Goal: Task Accomplishment & Management: Complete application form

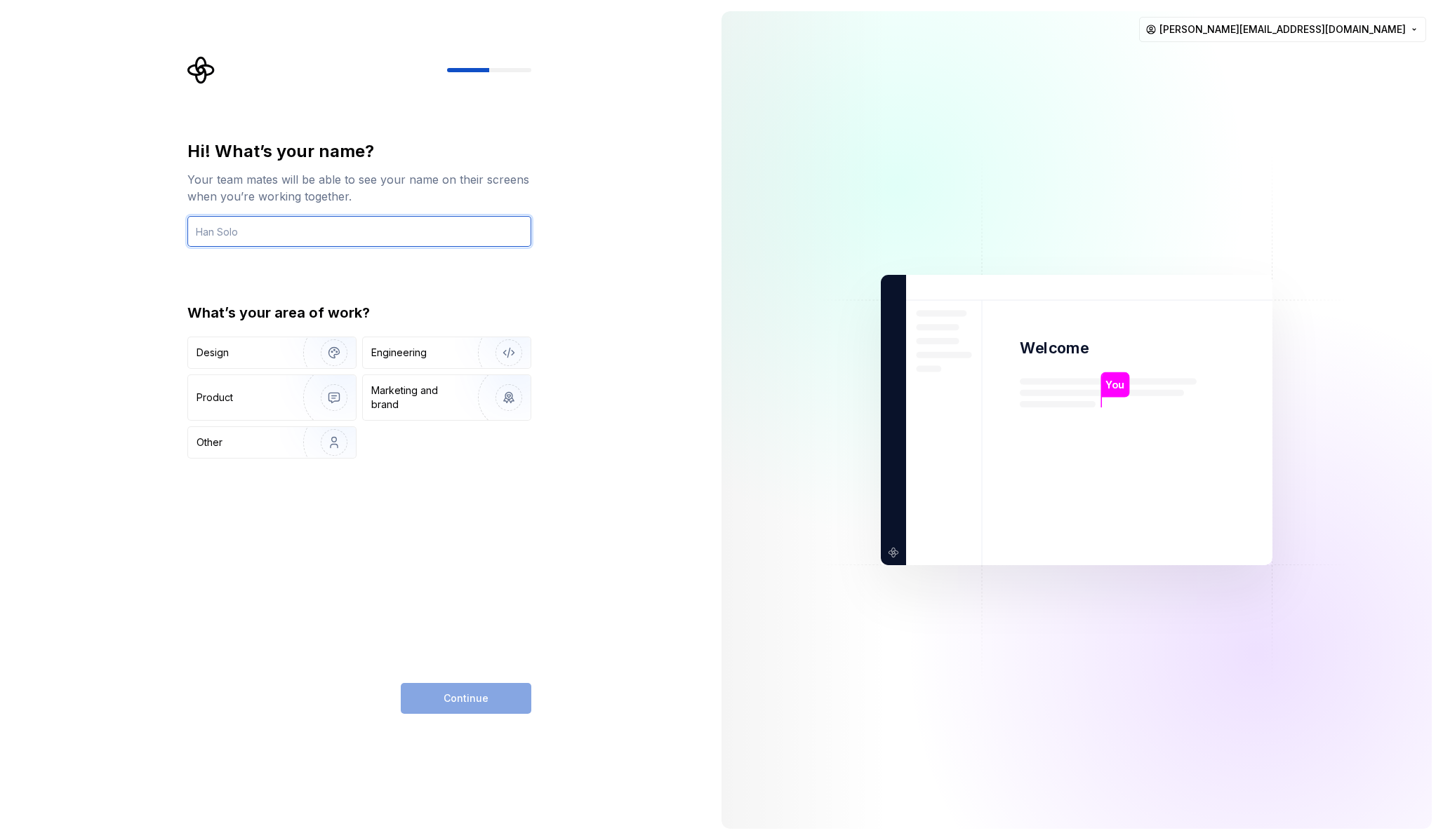
click at [273, 235] on input "text" at bounding box center [359, 231] width 344 height 31
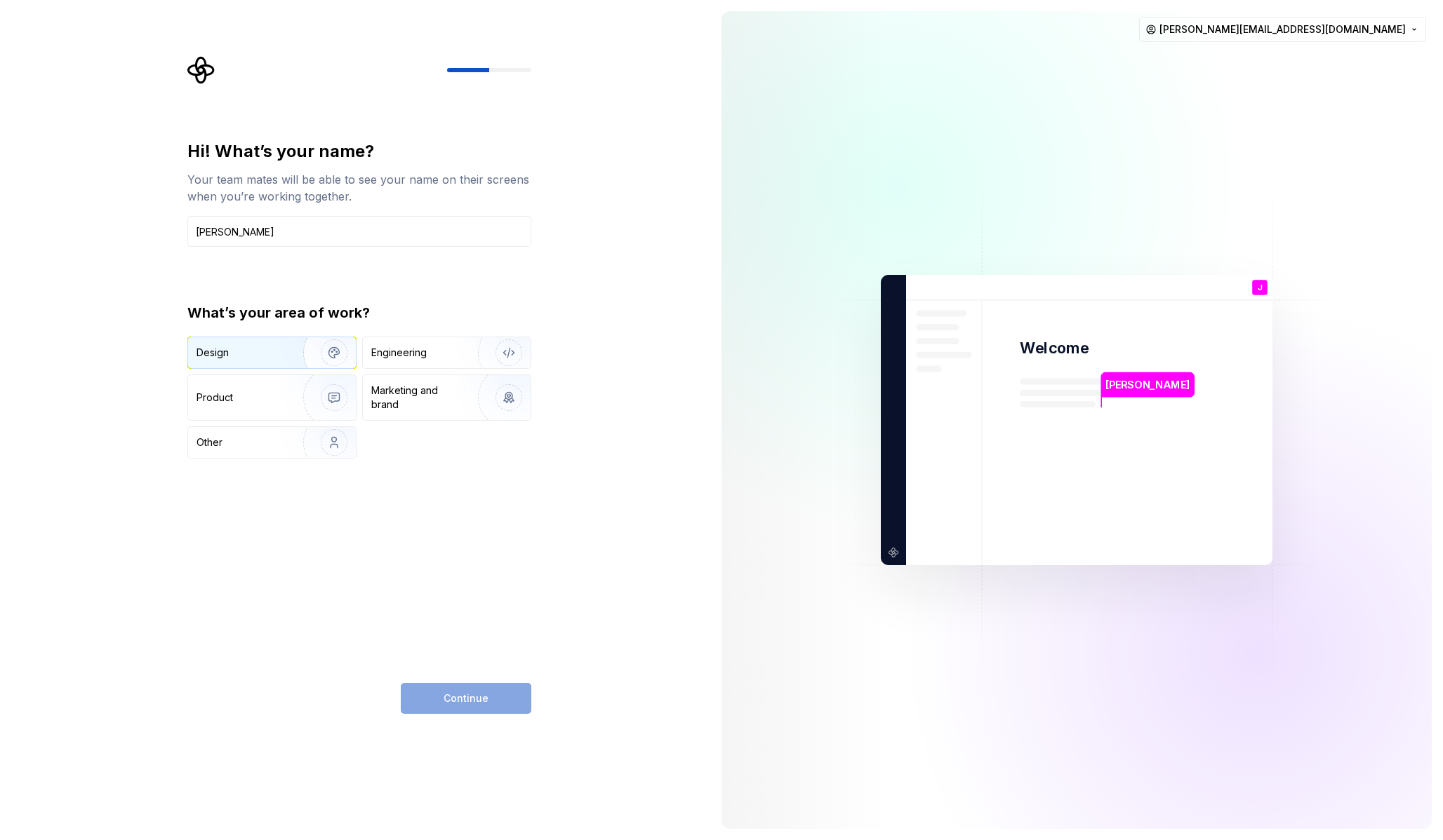
click at [288, 350] on img "button" at bounding box center [325, 353] width 90 height 94
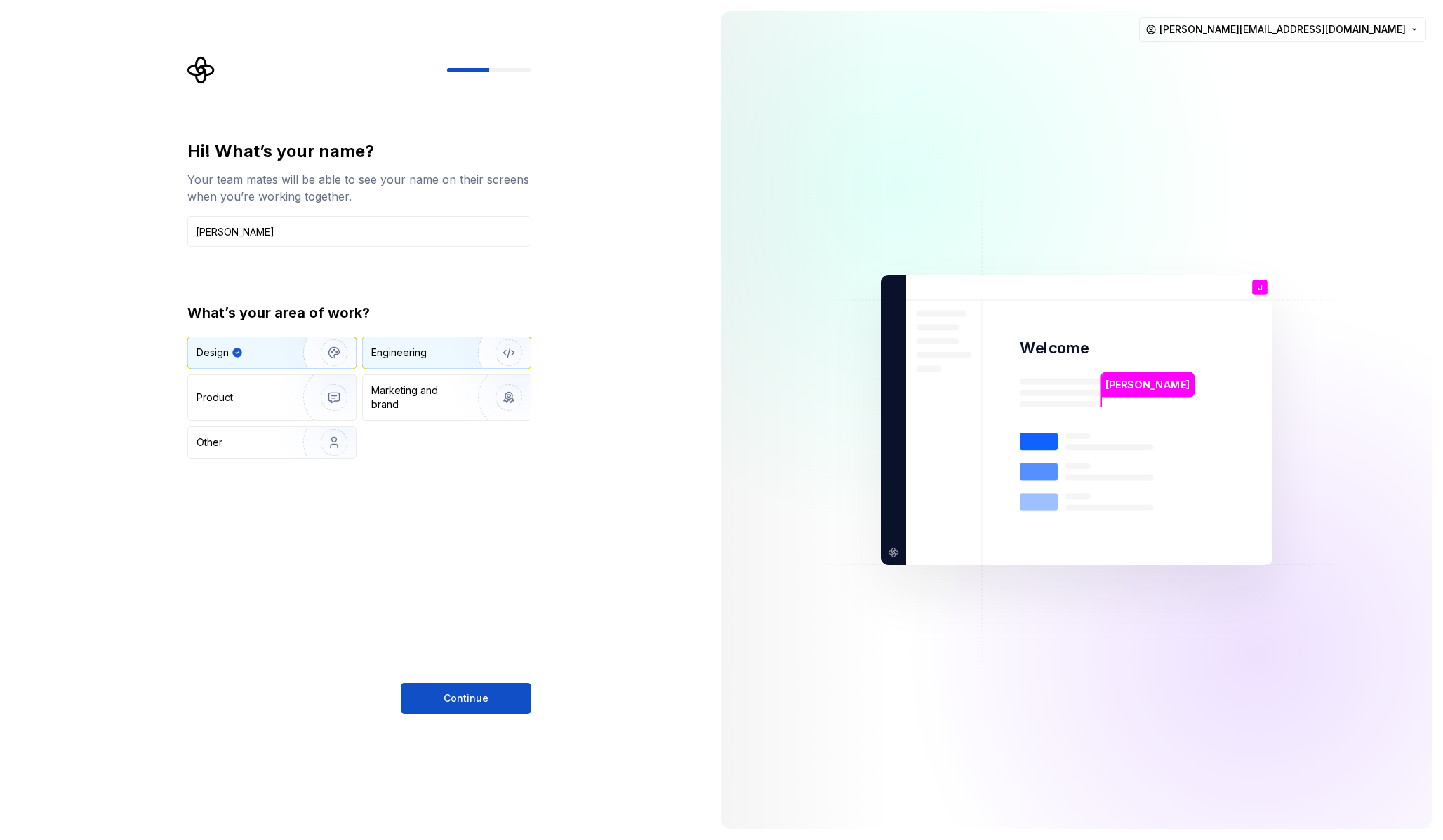
click at [443, 353] on div "Engineering" at bounding box center [426, 353] width 111 height 14
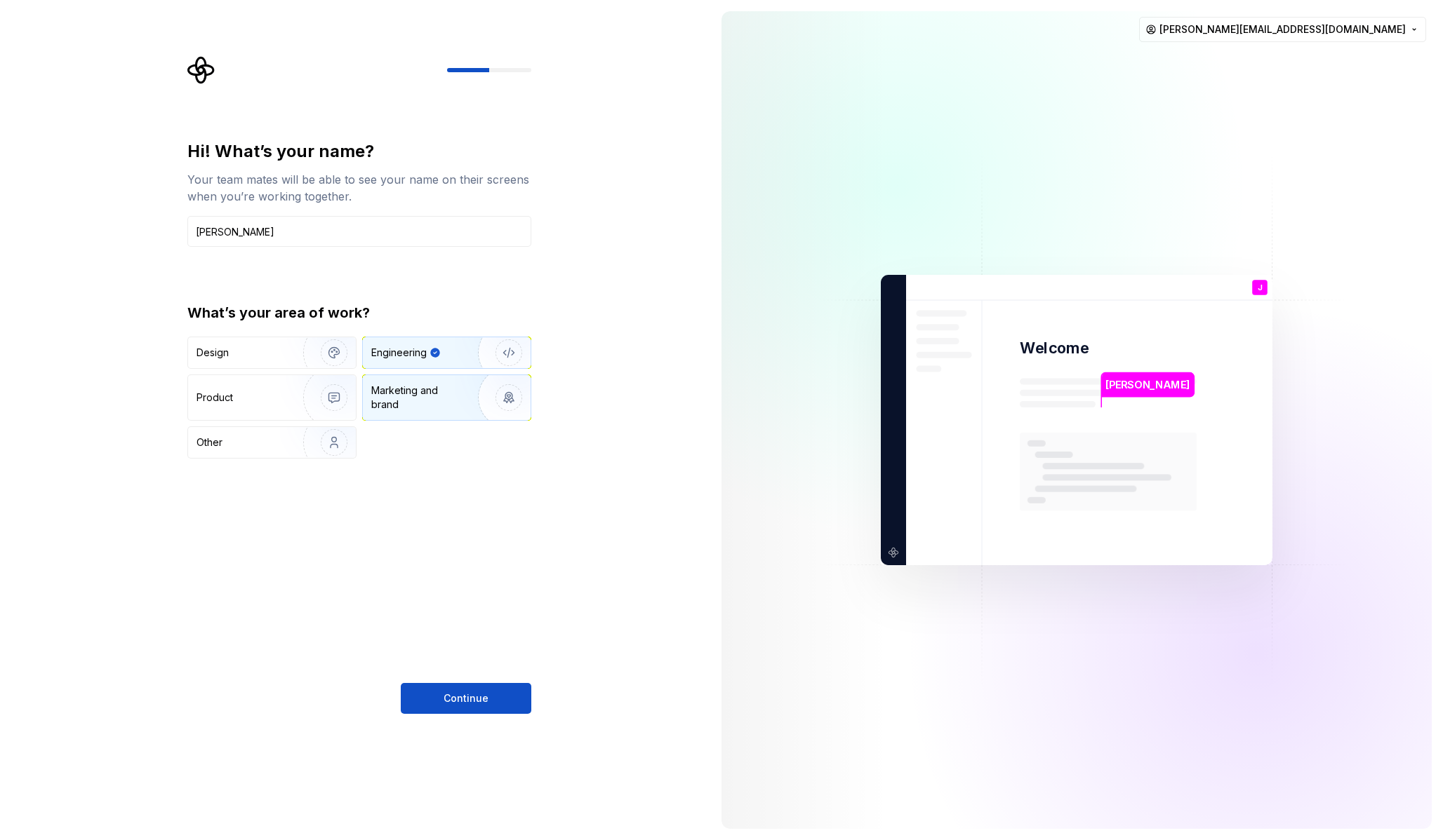
click at [433, 397] on div "Marketing and brand" at bounding box center [418, 397] width 95 height 28
click at [276, 441] on div "Other" at bounding box center [238, 443] width 82 height 14
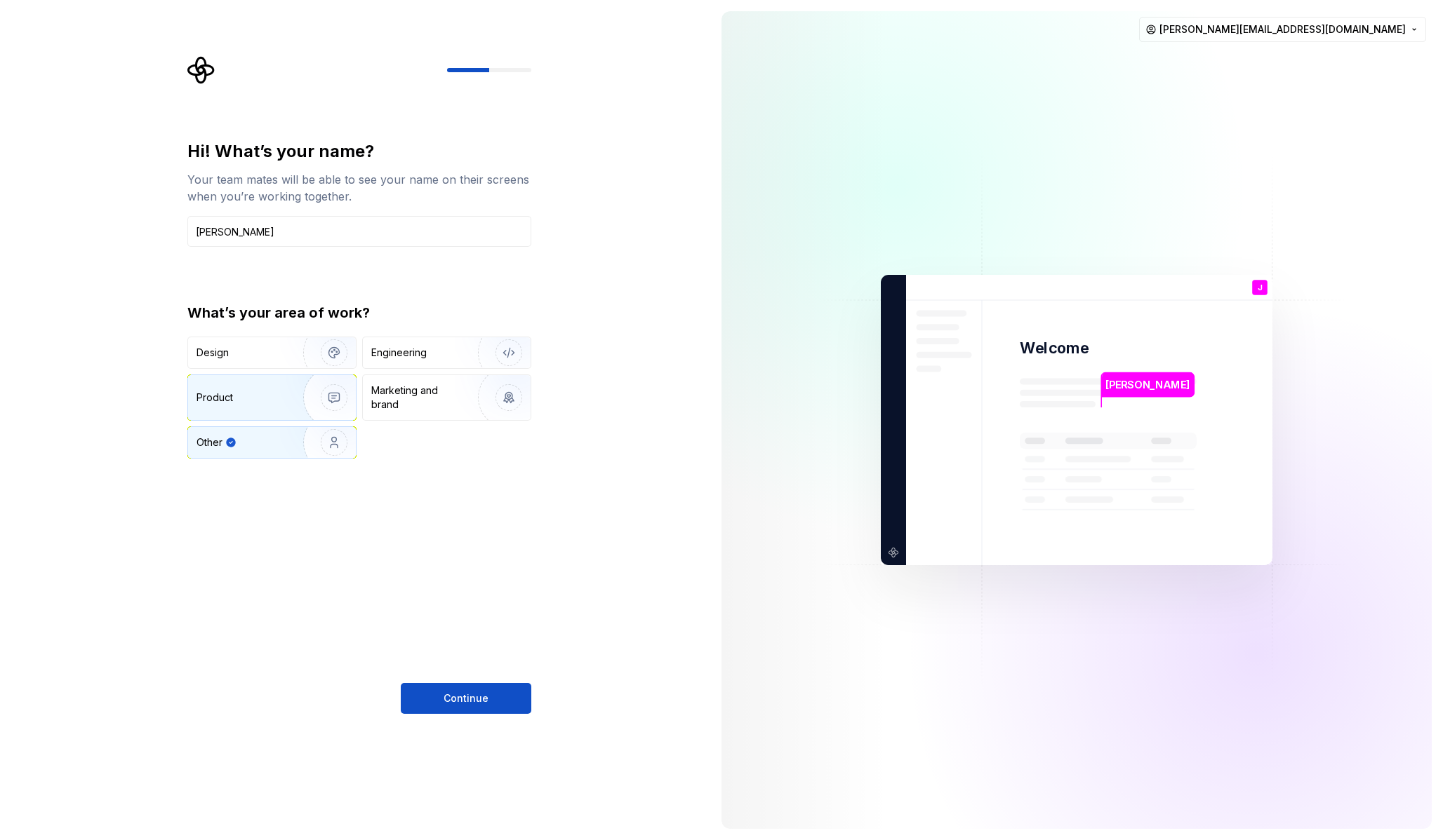
click at [270, 401] on div "Product" at bounding box center [243, 397] width 92 height 14
click at [249, 352] on div "Design" at bounding box center [241, 353] width 89 height 14
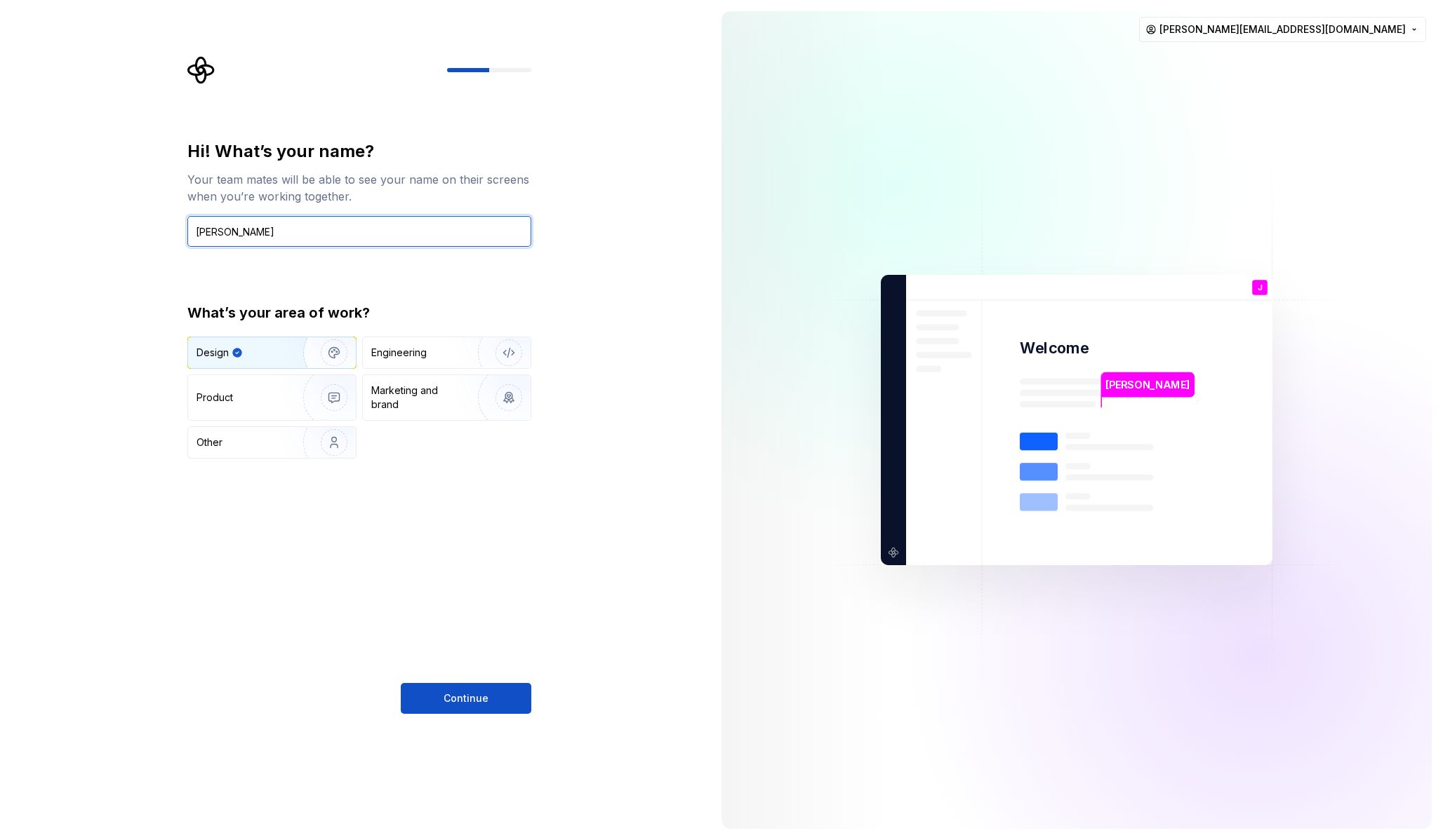
click at [199, 232] on input "[PERSON_NAME]" at bounding box center [359, 231] width 344 height 31
type input "[PERSON_NAME]"
click at [427, 353] on div "Engineering" at bounding box center [426, 353] width 111 height 14
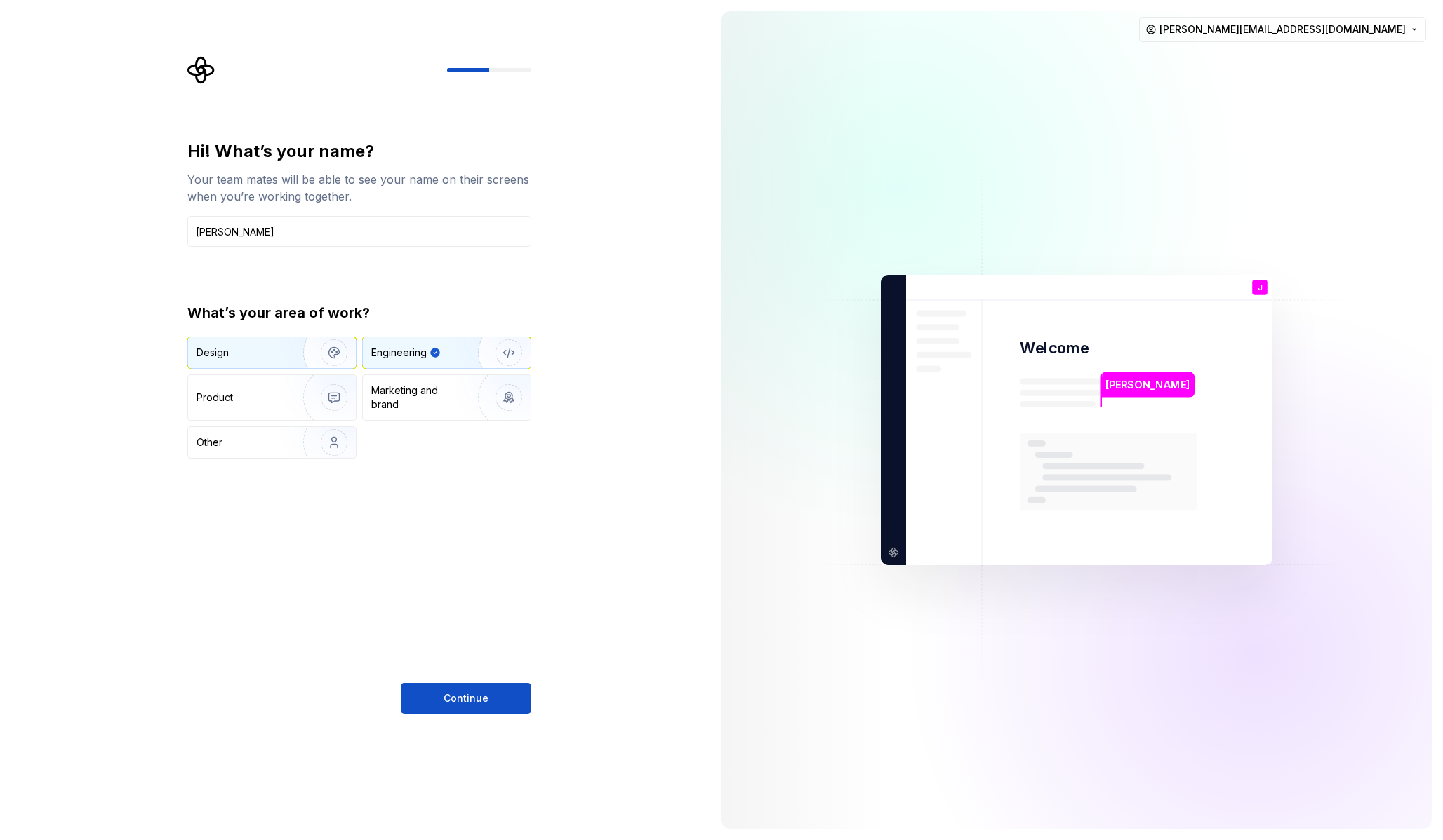
click at [254, 359] on div "Design" at bounding box center [241, 353] width 89 height 14
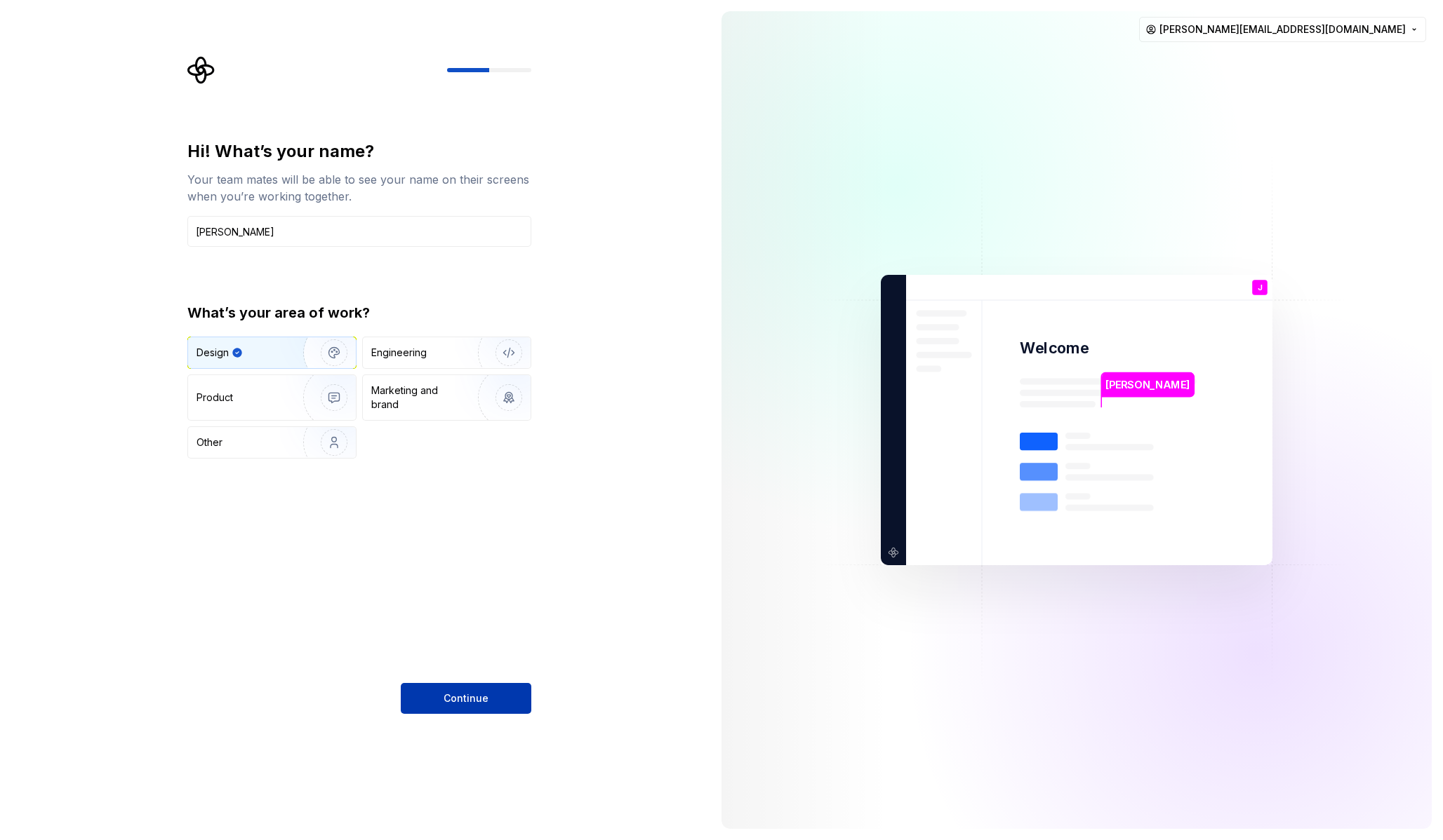
click at [485, 696] on span "Continue" at bounding box center [466, 698] width 45 height 14
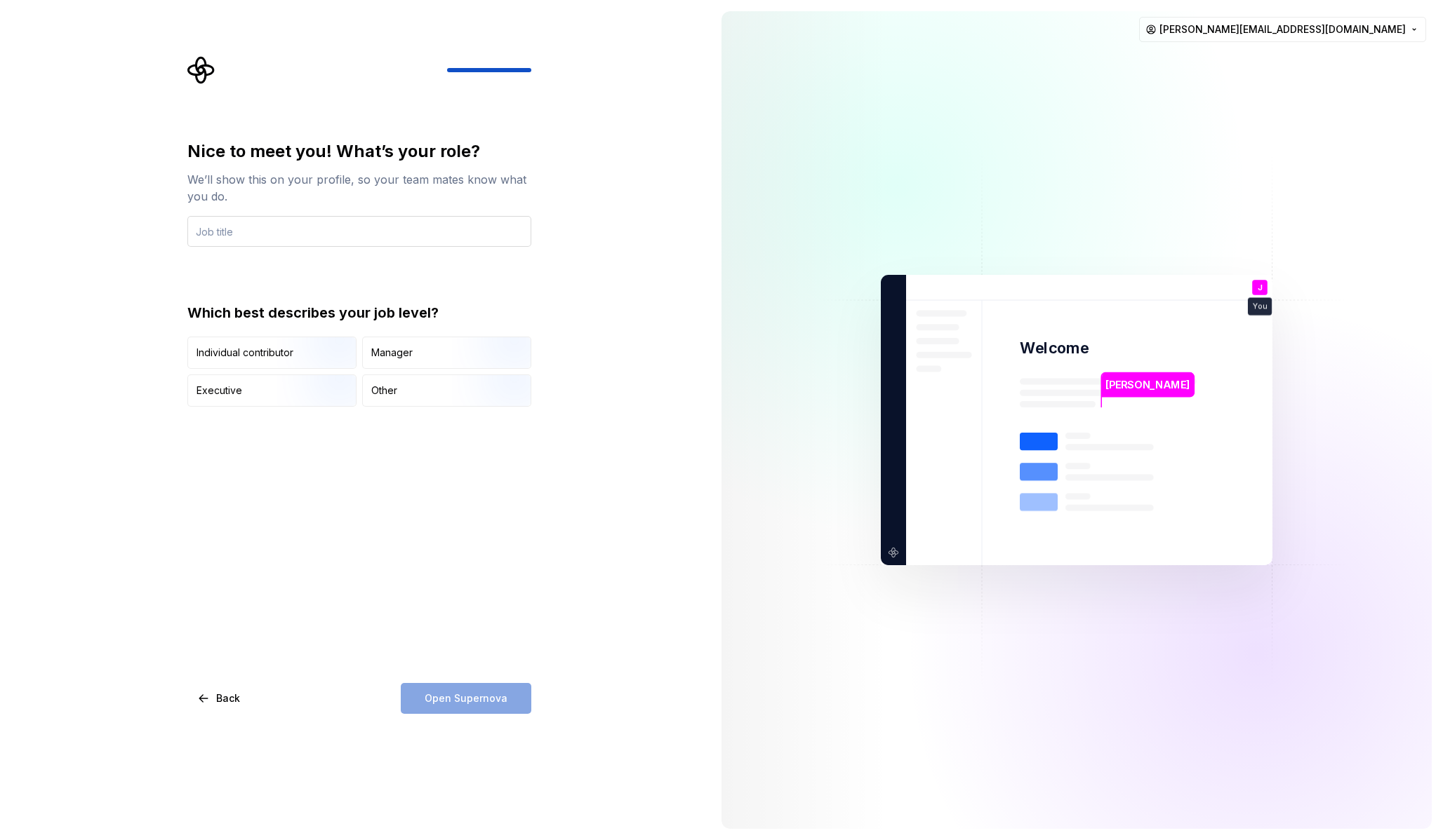
click at [359, 235] on input "text" at bounding box center [359, 231] width 344 height 31
type input "UX/UI Design"
click at [315, 359] on img "button" at bounding box center [322, 370] width 90 height 94
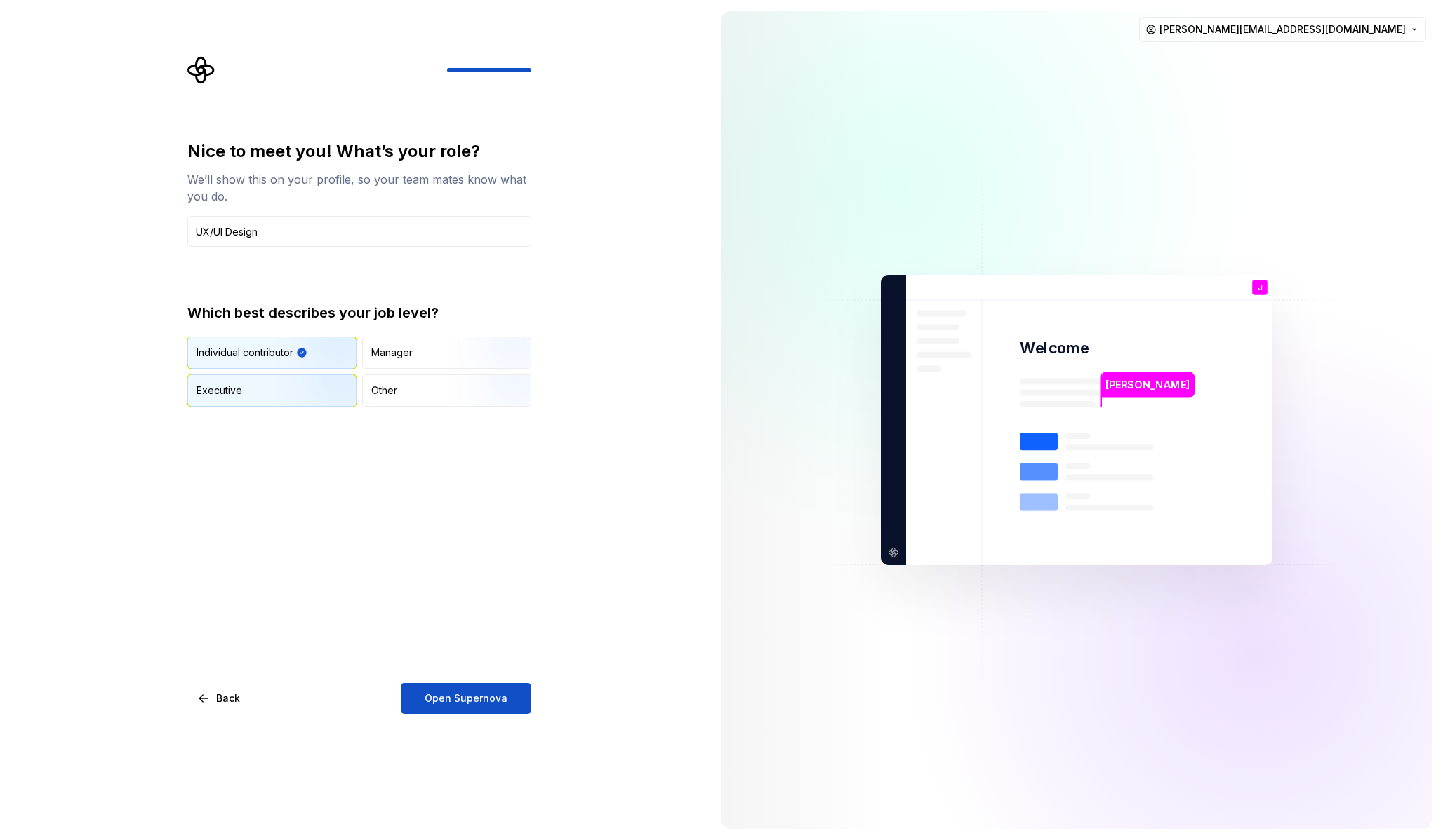
click at [302, 383] on img "button" at bounding box center [322, 408] width 90 height 94
click at [395, 394] on div "Other" at bounding box center [384, 390] width 26 height 14
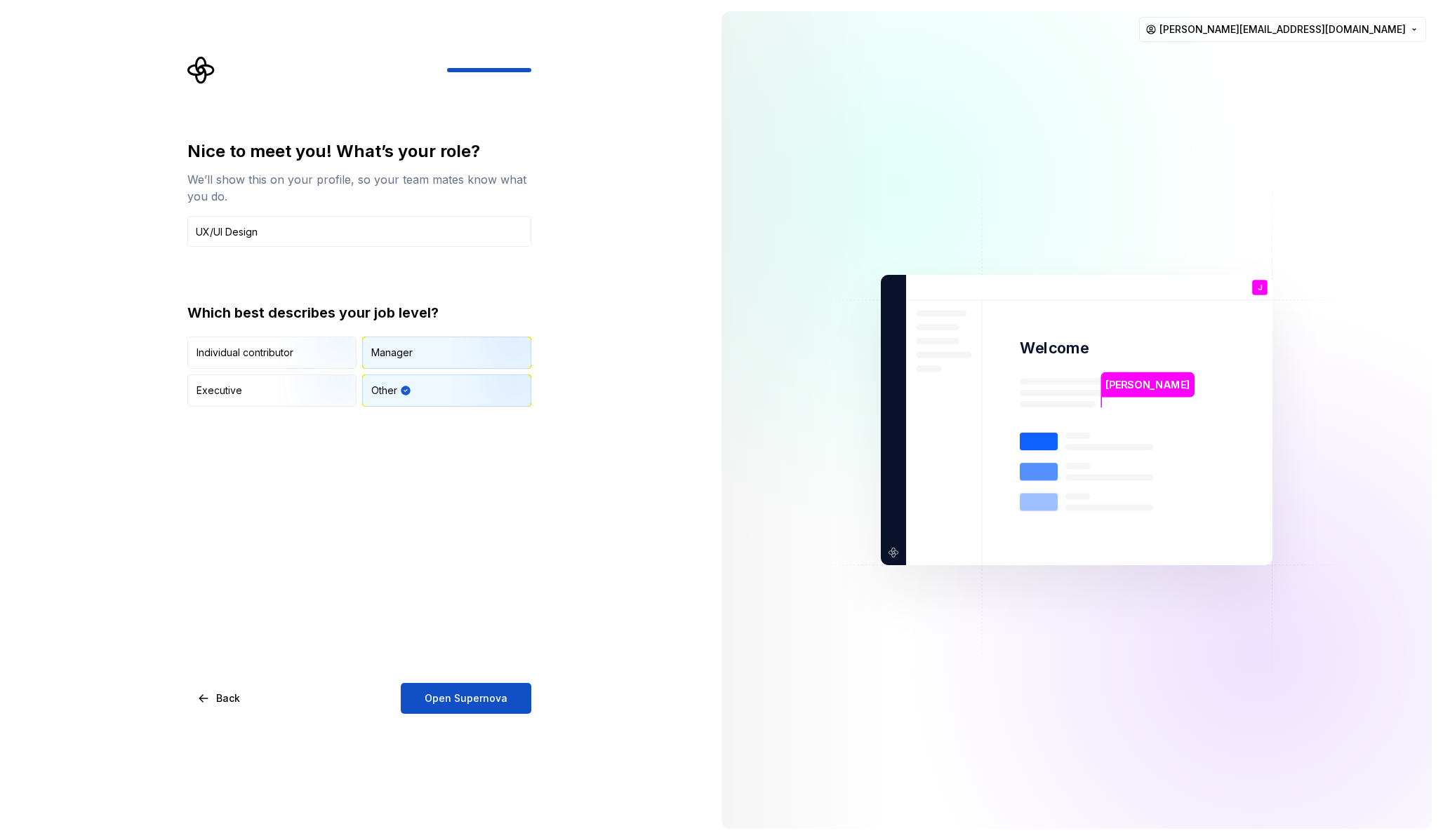
click at [424, 357] on div "Manager" at bounding box center [447, 353] width 168 height 31
click at [450, 394] on div "Other" at bounding box center [447, 390] width 168 height 31
click at [285, 338] on img "button" at bounding box center [322, 370] width 90 height 94
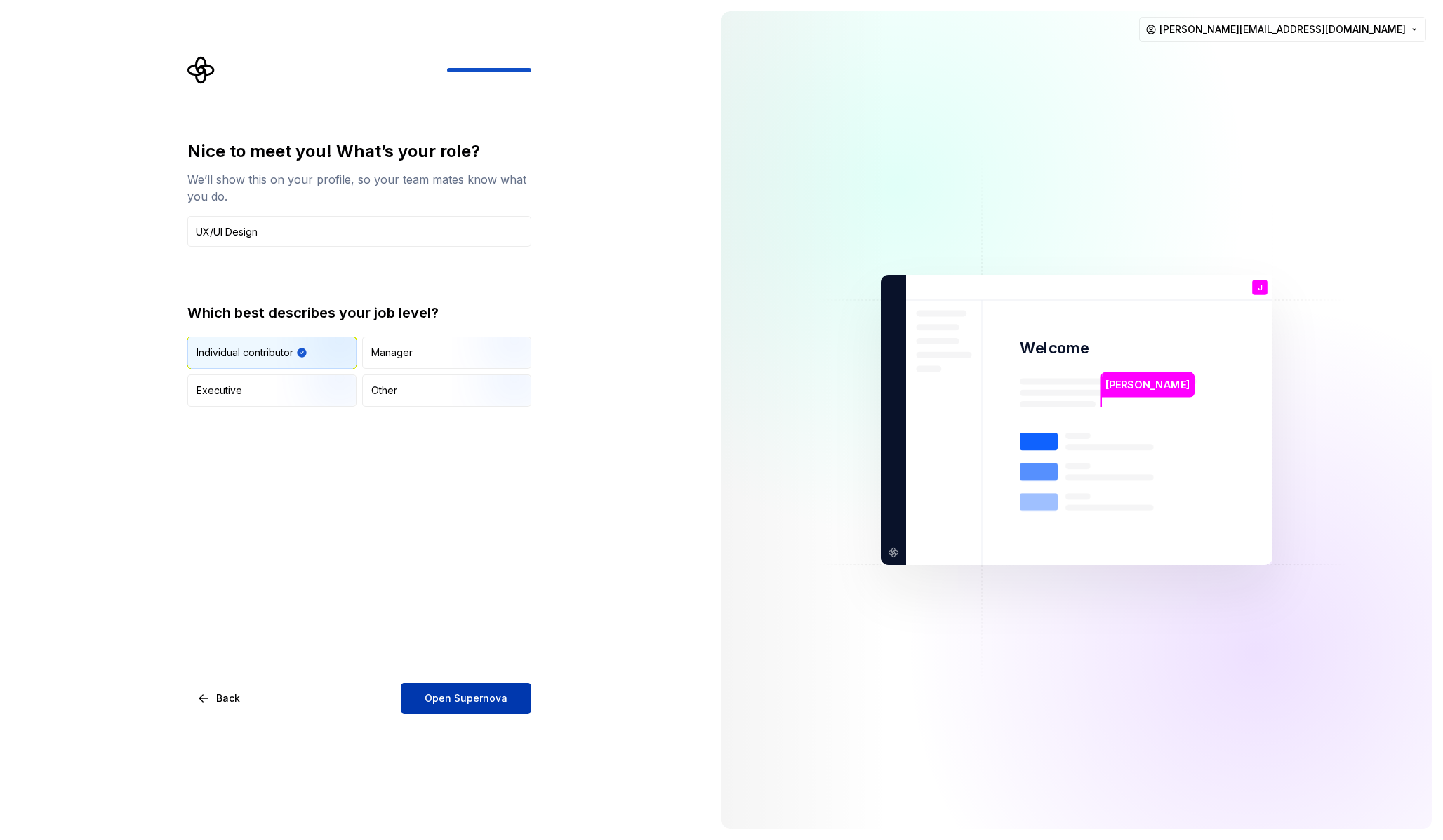
click at [494, 702] on span "Open Supernova" at bounding box center [466, 698] width 83 height 14
